Goal: Communication & Community: Answer question/provide support

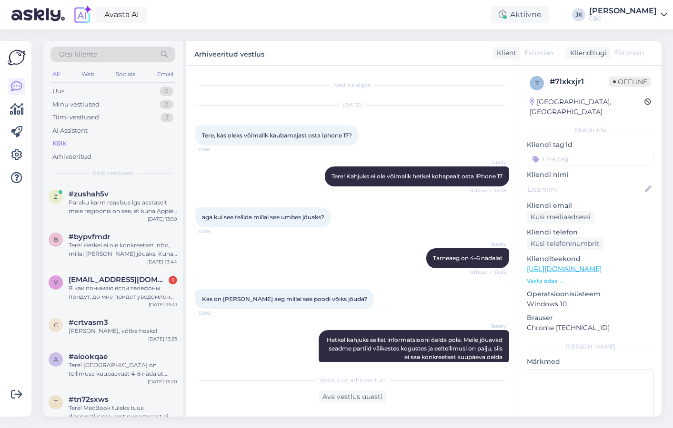
scroll to position [98, 0]
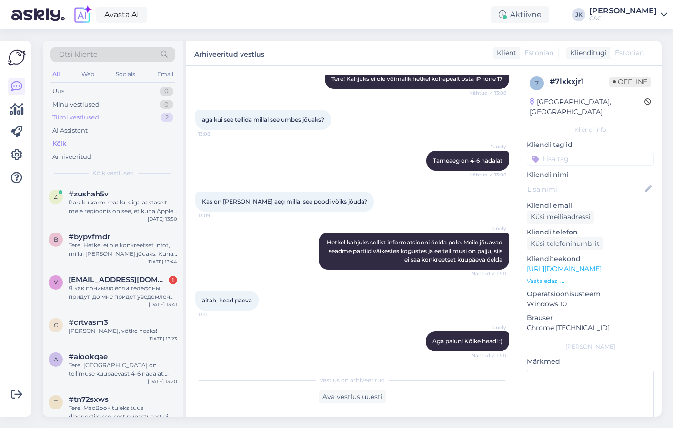
click at [82, 118] on div "Tiimi vestlused" at bounding box center [75, 118] width 47 height 10
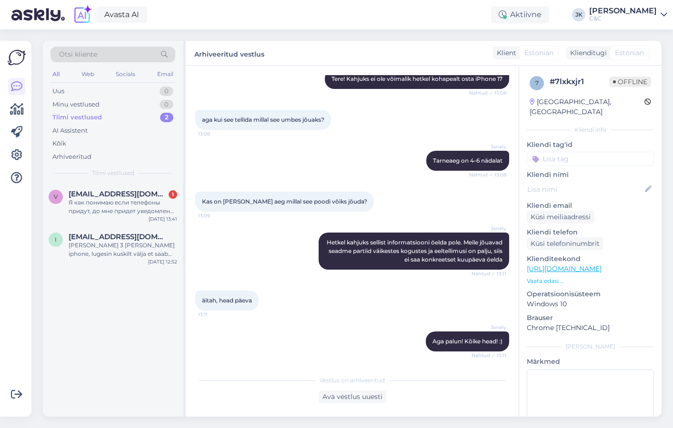
click at [73, 179] on div "Otsi kliente All Web Socials Email Uus 0 Minu vestlused 0 Tiimi vestlused 2 AI …" at bounding box center [113, 112] width 140 height 142
click at [73, 188] on div "v [EMAIL_ADDRESS][DOMAIN_NAME] 1 Я как понимаю если телефоны придут, до мне при…" at bounding box center [113, 204] width 140 height 43
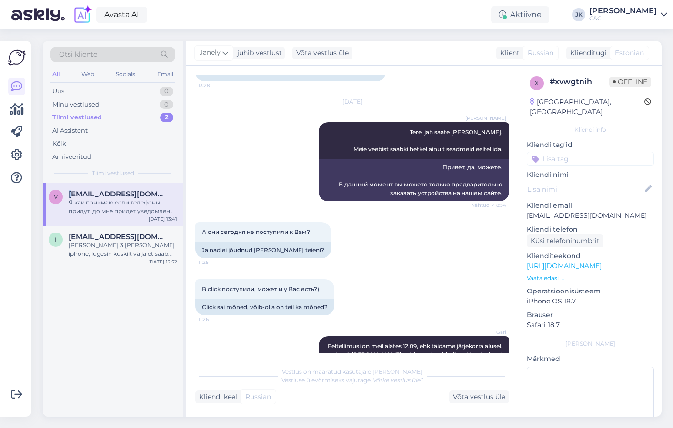
scroll to position [1401, 0]
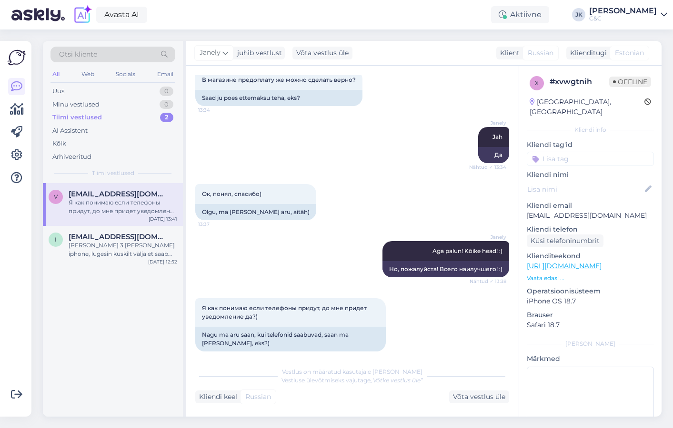
click at [464, 389] on div "Vestlus on määratud kasutajale [PERSON_NAME] ülevõtmiseks vajutage „Võtke vestl…" at bounding box center [352, 382] width 314 height 41
click at [472, 398] on div "Võta vestlus üle" at bounding box center [479, 397] width 60 height 13
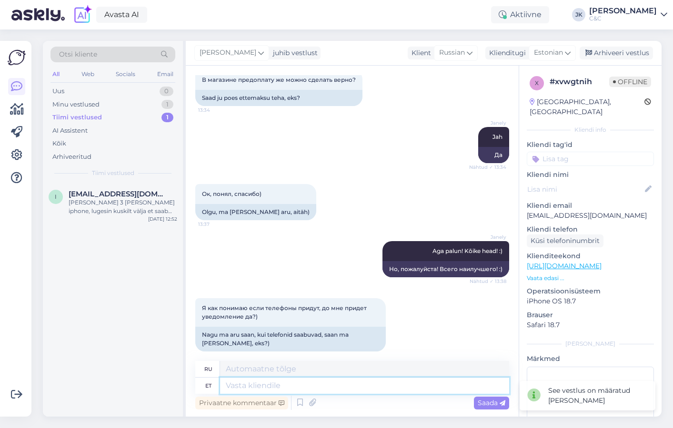
click at [322, 391] on textarea at bounding box center [364, 386] width 289 height 16
type textarea "Täpselt ni"
type textarea "Точно"
type textarea "Täpselt nii!"
type textarea "Точно!"
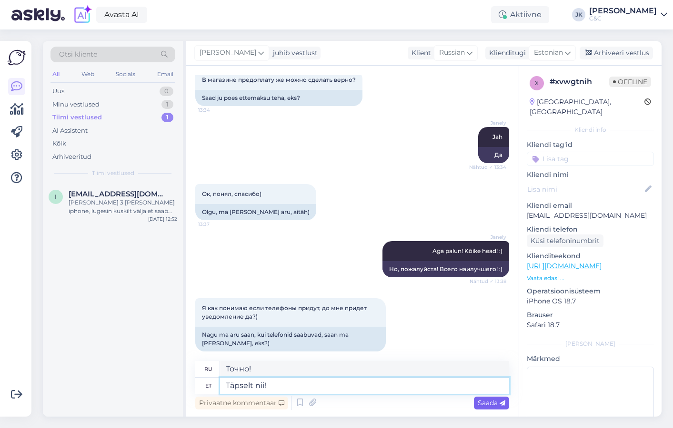
type textarea "Täpselt nii!"
click at [508, 405] on div "Saada" at bounding box center [491, 403] width 35 height 13
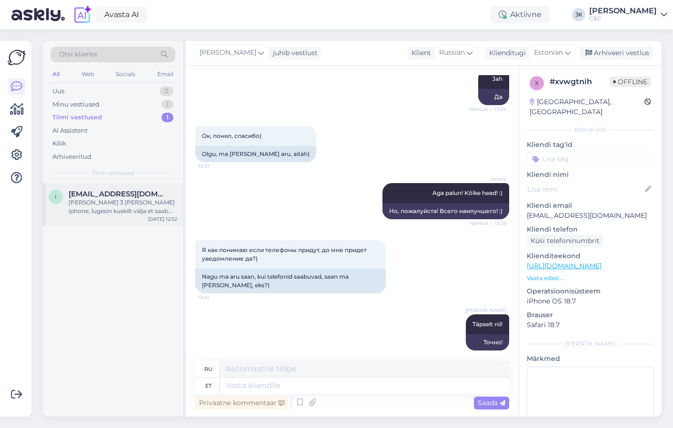
click at [157, 203] on div "[PERSON_NAME] 3 [PERSON_NAME] iphone, lugesin kuskilt välja et saab veel [PERSO…" at bounding box center [123, 207] width 109 height 17
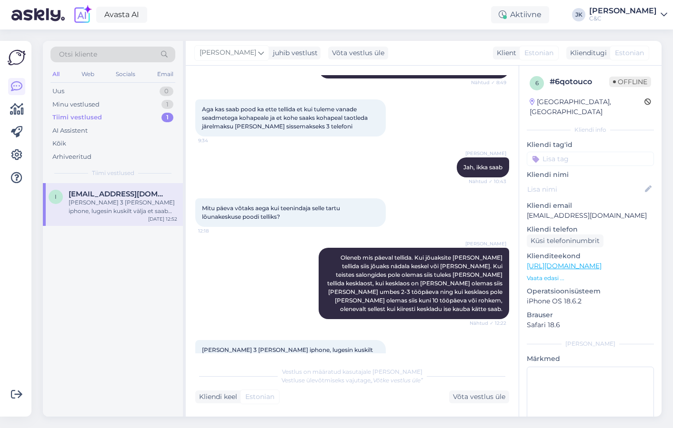
click at [243, 368] on div "Vestlus on määratud kasutajale [PERSON_NAME] Vestluse ülevõtmiseks vajutage „Võ…" at bounding box center [352, 376] width 314 height 17
click at [89, 108] on div "Minu vestlused" at bounding box center [75, 105] width 47 height 10
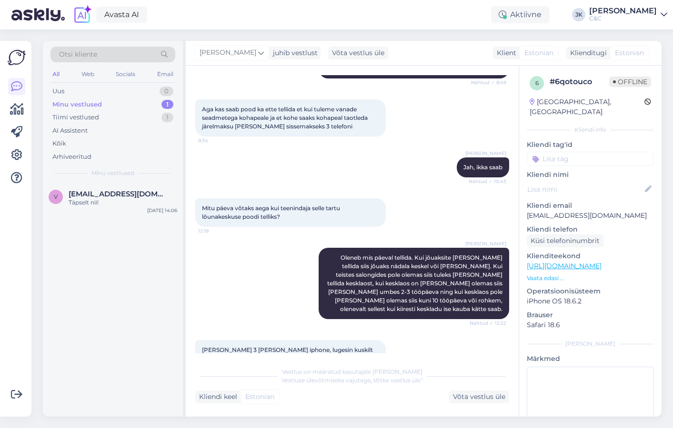
click at [123, 244] on div "v [EMAIL_ADDRESS][DOMAIN_NAME] Täpselt nii! [DATE] 14:06" at bounding box center [113, 300] width 140 height 234
click at [135, 200] on div "Täpselt nii!" at bounding box center [123, 203] width 109 height 9
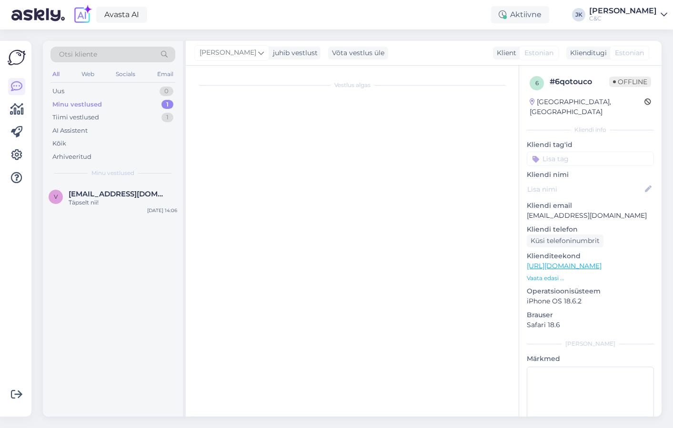
scroll to position [1459, 0]
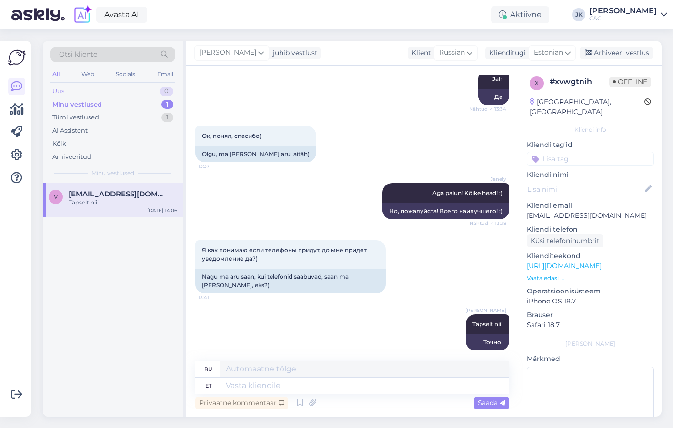
click at [99, 92] on div "Uus 0" at bounding box center [112, 91] width 125 height 13
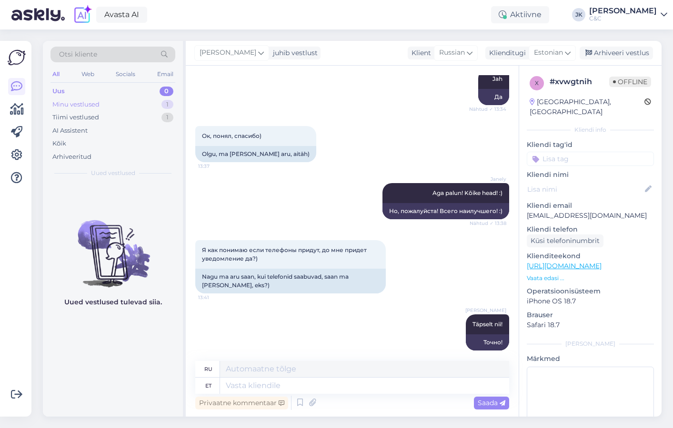
click at [100, 103] on div "Minu vestlused 1" at bounding box center [112, 104] width 125 height 13
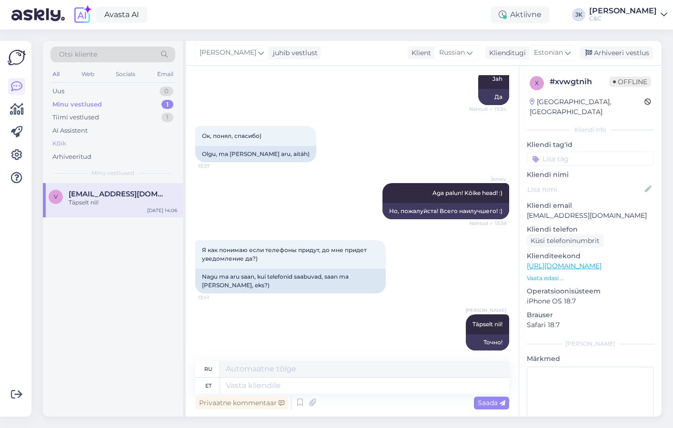
click at [51, 144] on div "Kõik" at bounding box center [112, 143] width 125 height 13
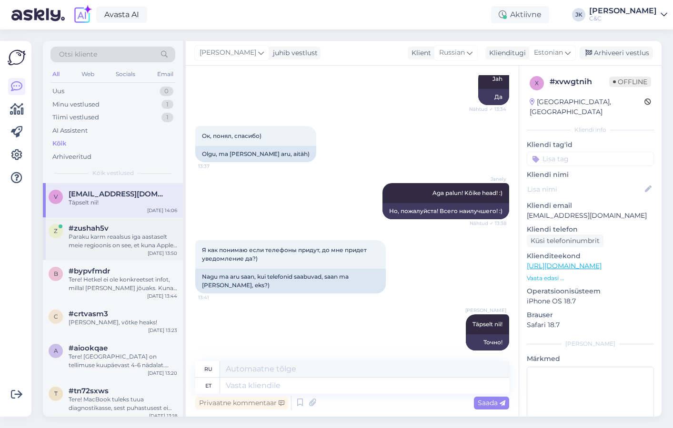
click at [116, 252] on div "z #zushah5v Paraku karm reaalsus iga aastaselt meie regioonis on see, et kuna A…" at bounding box center [113, 239] width 140 height 43
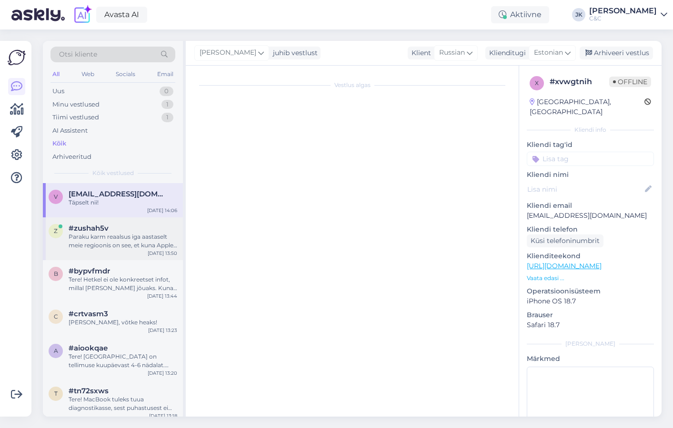
scroll to position [110, 0]
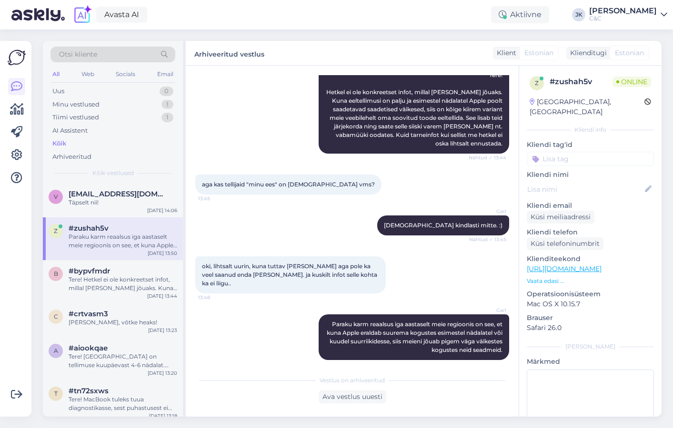
click at [23, 255] on div at bounding box center [17, 229] width 18 height 361
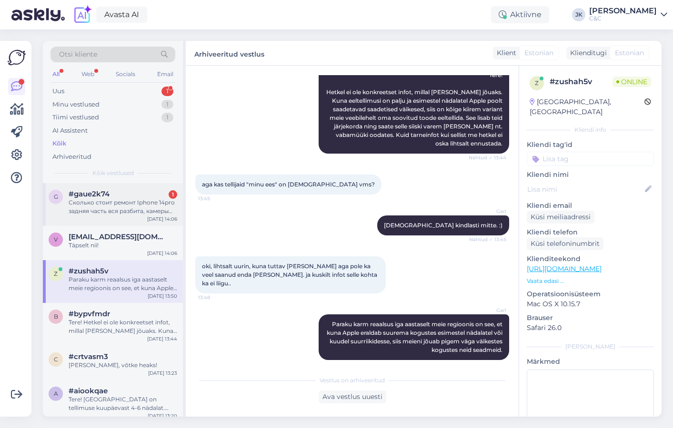
click at [124, 207] on div "Сколько стоит ремонт Iphone 14pro задняя часть вся разбита, камеры глазки не по…" at bounding box center [123, 207] width 109 height 17
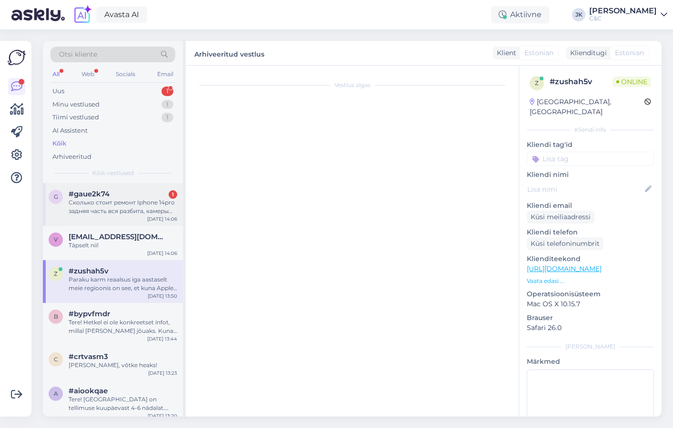
scroll to position [0, 0]
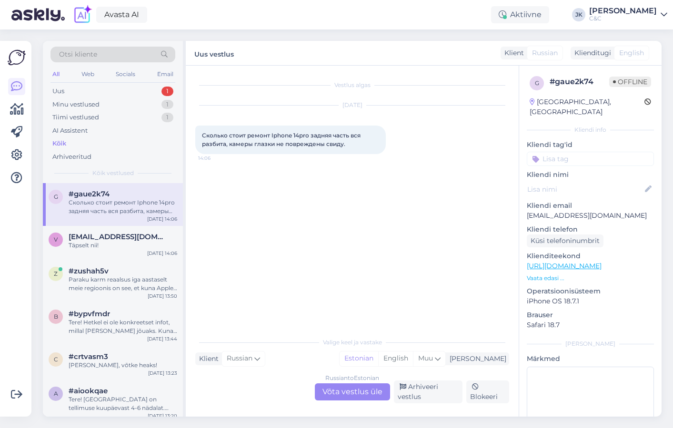
click at [348, 390] on div "Russian to Estonian Võta vestlus üle" at bounding box center [352, 392] width 75 height 17
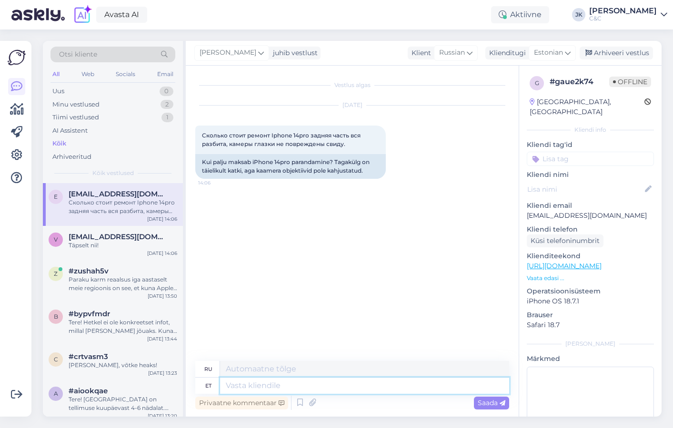
click at [319, 387] on textarea at bounding box center [364, 386] width 289 height 16
type textarea "Tervist!"
type textarea "Ваше здоровье!"
type textarea "Tervist! Tagumise p"
type textarea "Ура! Назад"
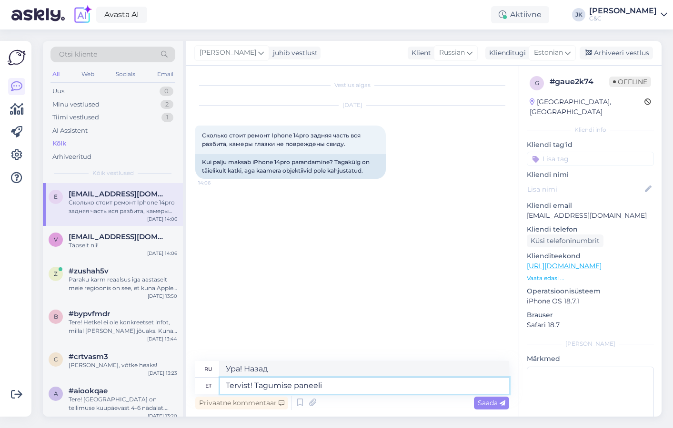
type textarea "Tervist! Tagumise paneeli p"
type textarea "Привет! Задняя панель"
type textarea "Tervist! Tagumise paneeli maksumuseks o"
type textarea "Здравствуйте! Стоимость задней панели"
type textarea "Tervist! Tagumise paneeli maksumuseks on"
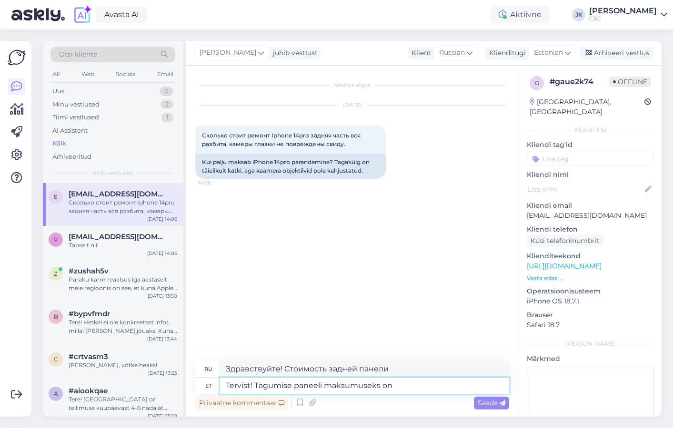
type textarea "Здравствуйте! Стоимость задней панели:"
type textarea "Tervist! Tagumise paneeli maksumuseks on 722€"
type textarea "Здравствуйте! Стоимость задней панели — 722 евро."
type textarea "Tervist! Tagumise paneeli maksumuseks on 722€."
click at [491, 405] on span "Saada" at bounding box center [491, 403] width 28 height 9
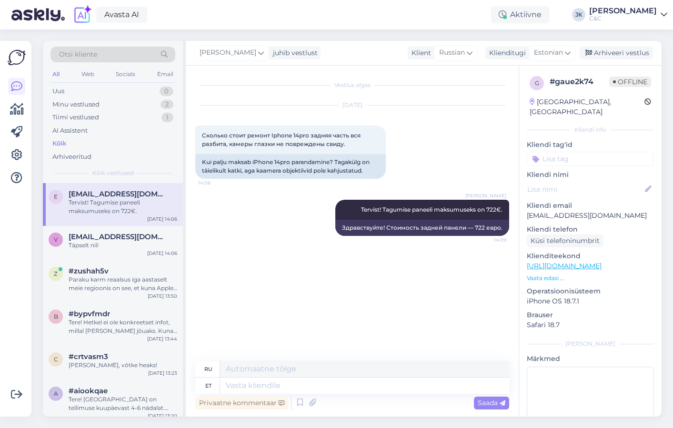
click at [400, 316] on div "Vestlus algas [DATE] Сколько стоит ремонт Iphone 14pro задняя часть вся разбита…" at bounding box center [356, 214] width 322 height 278
click at [305, 250] on div "Vestlus algas [DATE] Сколько стоит ремонт Iphone 14pro задняя часть вся разбита…" at bounding box center [356, 214] width 322 height 278
click at [257, 262] on div "Vestlus algas [DATE] Сколько стоит ремонт Iphone 14pro задняя часть вся разбита…" at bounding box center [356, 214] width 322 height 278
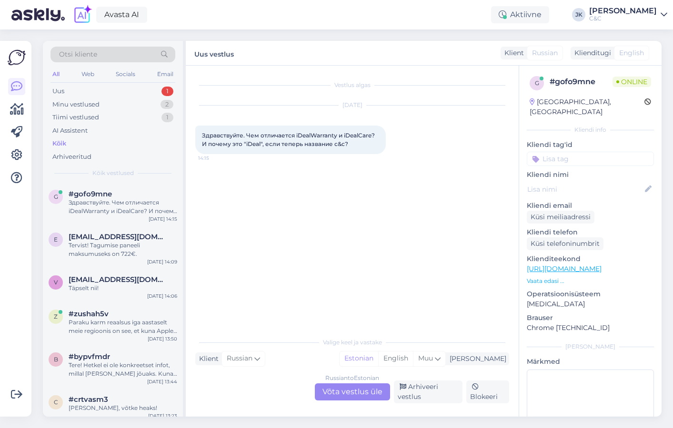
click at [324, 198] on div "Vestlus algas [DATE] Здравствуйте. Чем отличается iDealWarranty и iDealCare? И …" at bounding box center [356, 199] width 322 height 249
click at [327, 393] on div "Russian to Estonian Võta vestlus üle" at bounding box center [352, 392] width 75 height 17
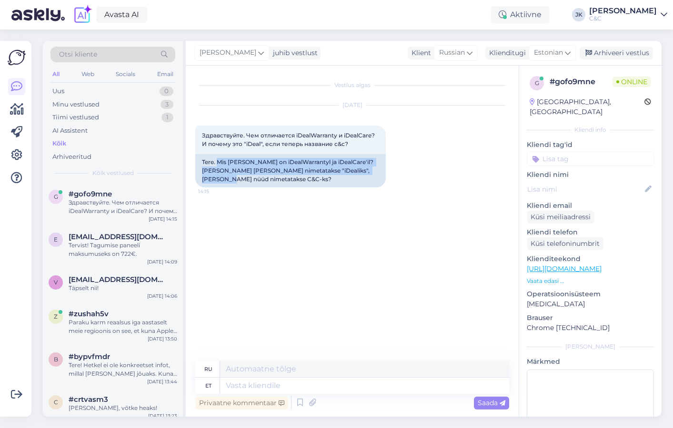
drag, startPoint x: 218, startPoint y: 160, endPoint x: 388, endPoint y: 181, distance: 170.8
click at [388, 181] on div "[DATE] Здравствуйте. Чем отличается iDealWarranty и iDealCare? И почему это "iD…" at bounding box center [352, 146] width 314 height 103
copy div "Mis [PERSON_NAME] on iDealWarrantyl ja iDealCare'il? [PERSON_NAME] [PERSON_NAME…"
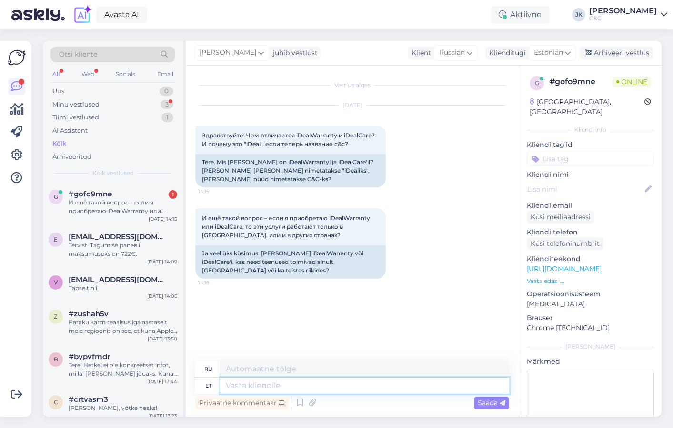
click at [259, 388] on textarea at bounding box center [364, 386] width 289 height 16
paste textarea "iDealWarranty on pikendatud garantii teenus, mis võimaldab lisada garantii toot…"
type textarea "iDealWarranty on pikendatud garantii teenus, mis võimaldab lisada garantii toot…"
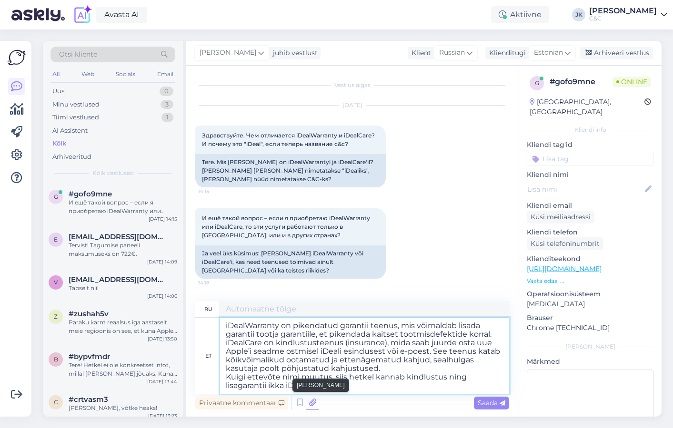
type textarea "iDealWarranty — это услуга расширенной гарантии, которая позволяет добавить гар…"
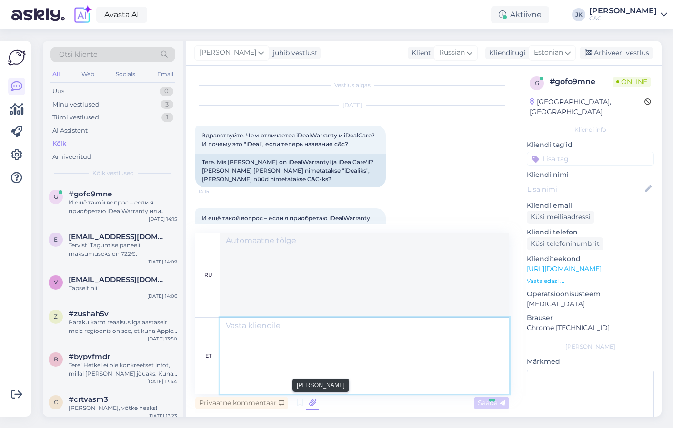
scroll to position [157, 0]
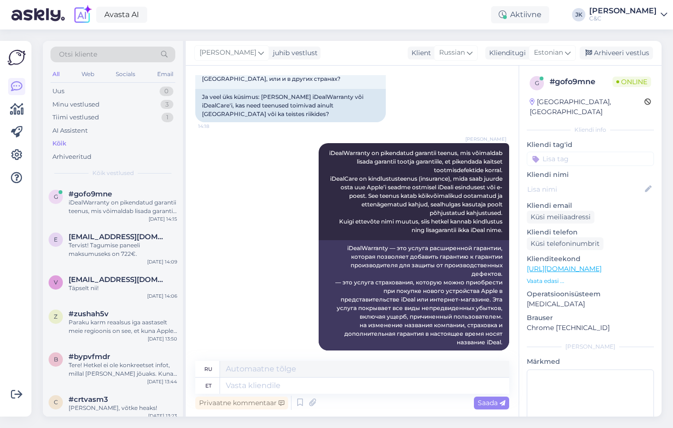
click at [257, 246] on div "[PERSON_NAME] iDealWarranty on pikendatud garantii teenus, mis võimaldab lisada…" at bounding box center [352, 247] width 314 height 229
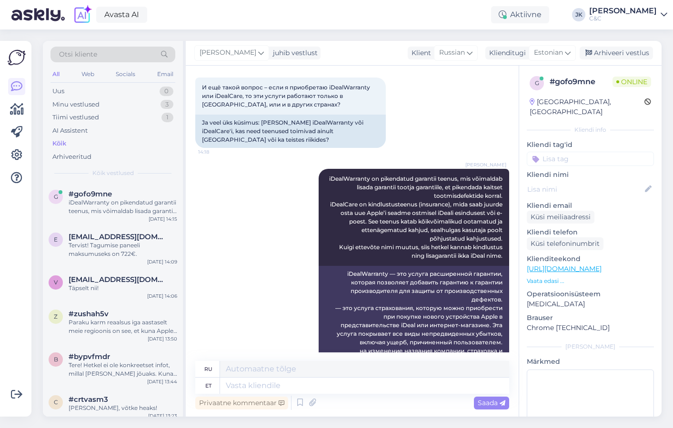
scroll to position [131, 0]
click at [229, 386] on textarea at bounding box center [364, 386] width 289 height 16
type textarea "Id"
type textarea "я"
type textarea "Ideal"
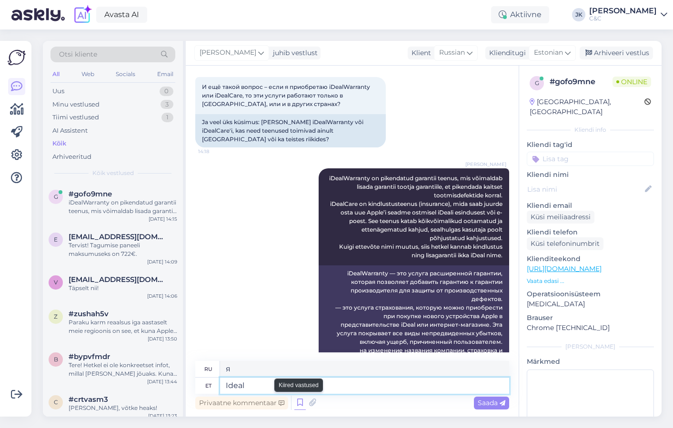
type textarea "Идеал"
type textarea "Idealwarranty k"
type textarea "Идеальная гарантия"
type textarea "Idealwarranty kehtib v"
type textarea "Действует идеальная гарантия"
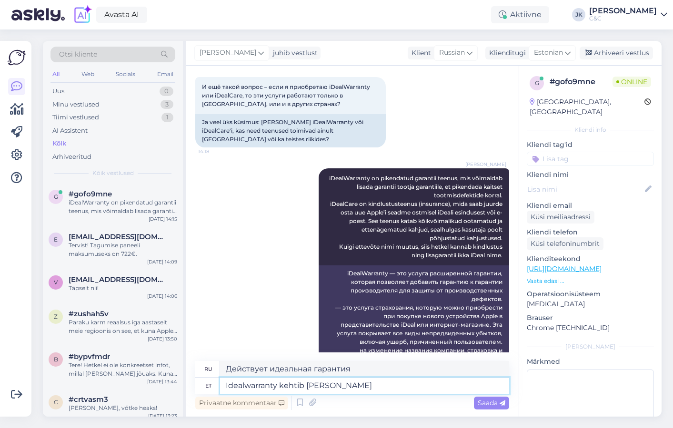
type textarea "Idealwarranty kehtib [PERSON_NAME]"
type textarea "Идеальная гарантия распространяется, за исключением"
type textarea "Idealwarranty kehtib [PERSON_NAME] E"
type textarea "Идеальная гарантия действительна только"
type textarea "Idealwarranty kehtib [PERSON_NAME] [GEOGRAPHIC_DATA], k"
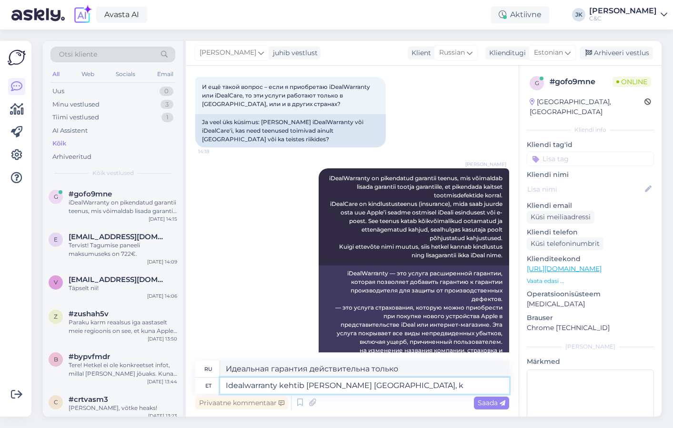
type textarea "Идеальная гарантия действительна только в [GEOGRAPHIC_DATA],"
type textarea "Idealwarranty kehtib [PERSON_NAME] [GEOGRAPHIC_DATA], kuid"
type textarea "Идеальная гарантия действительна только в [GEOGRAPHIC_DATA], но"
type textarea "Idealwarranty kehtib [PERSON_NAME] [GEOGRAPHIC_DATA], kuid iDealCa"
type textarea "Idealwarranty действителен только в [GEOGRAPHIC_DATA], но iDealC"
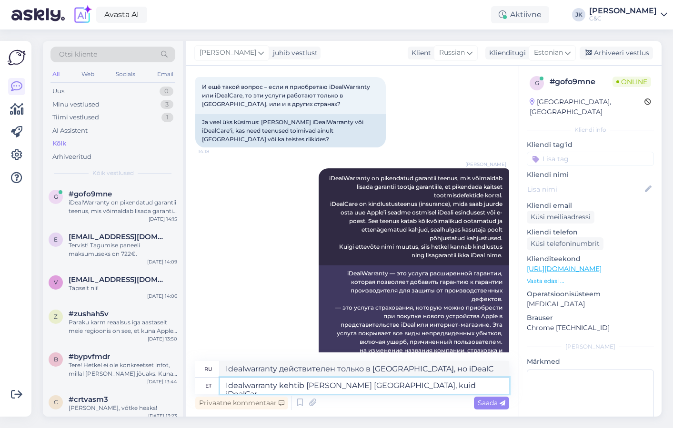
type textarea "Idealwarranty kehtib [PERSON_NAME] [GEOGRAPHIC_DATA], kuid iDealCare"
type textarea "Idealwarranty действительна только в [GEOGRAPHIC_DATA], но iDealCare"
type textarea "Idealwarranty kehtib [PERSON_NAME] [GEOGRAPHIC_DATA], kuid iDealCare kehtib ka"
type textarea "Idealwarranty действительна только в [GEOGRAPHIC_DATA], но iDealCare действует"
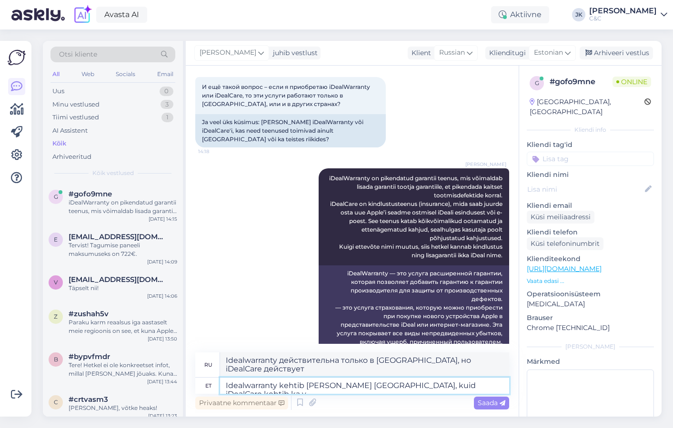
type textarea "Idealwarranty kehtib [PERSON_NAME] [GEOGRAPHIC_DATA], kuid iDealCare kehtib ka …"
type textarea "Idealwarranty действует только в [GEOGRAPHIC_DATA], но iDealCare также действуе…"
type textarea "Idealwarranty kehtib [PERSON_NAME] [GEOGRAPHIC_DATA], kuid iDealCare kehtib ka …"
type textarea "Idealwarranty действительна только в [GEOGRAPHIC_DATA], но iDealCare действует …"
type textarea "Idealwarranty kehtib [PERSON_NAME] [GEOGRAPHIC_DATA], kuid iDealCare kehtib ka …"
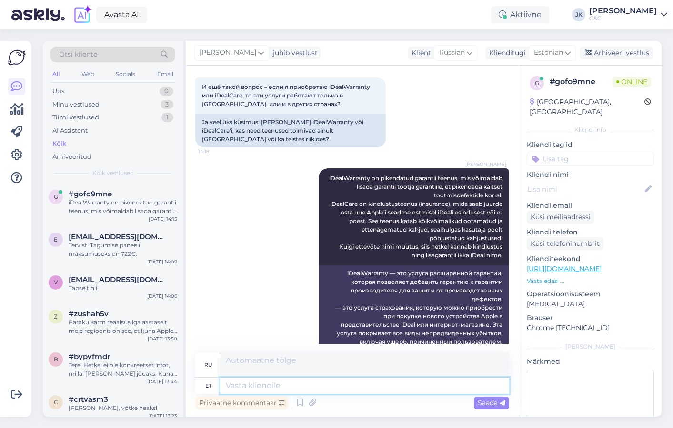
scroll to position [231, 0]
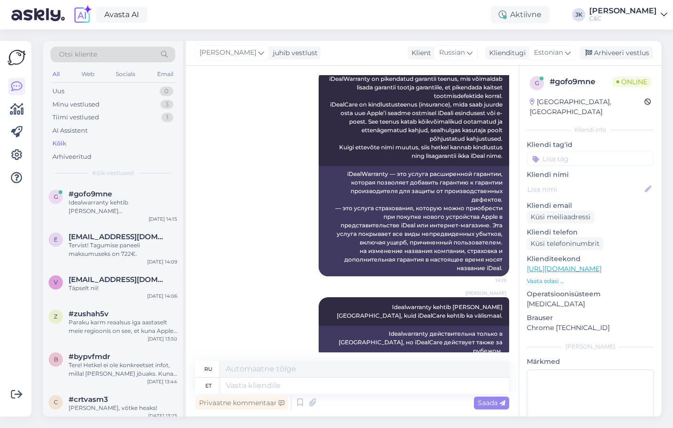
click at [272, 312] on div "[PERSON_NAME] Idealwarranty kehtib [PERSON_NAME] [GEOGRAPHIC_DATA], kuid iDealC…" at bounding box center [352, 328] width 314 height 83
click at [258, 135] on div "[PERSON_NAME] iDealWarranty on pikendatud garantii teenus, mis võimaldab lisada…" at bounding box center [352, 173] width 314 height 229
